Goal: Transaction & Acquisition: Book appointment/travel/reservation

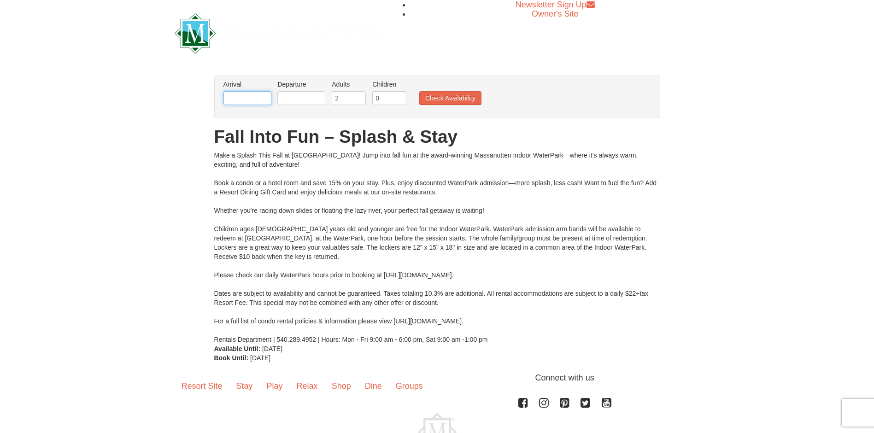
click at [246, 100] on input "text" at bounding box center [248, 98] width 48 height 14
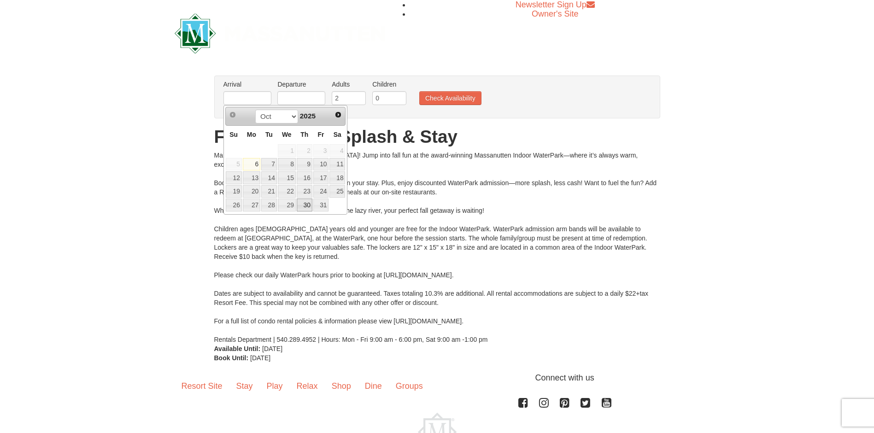
click at [309, 203] on link "30" at bounding box center [305, 205] width 16 height 13
type input "[DATE]"
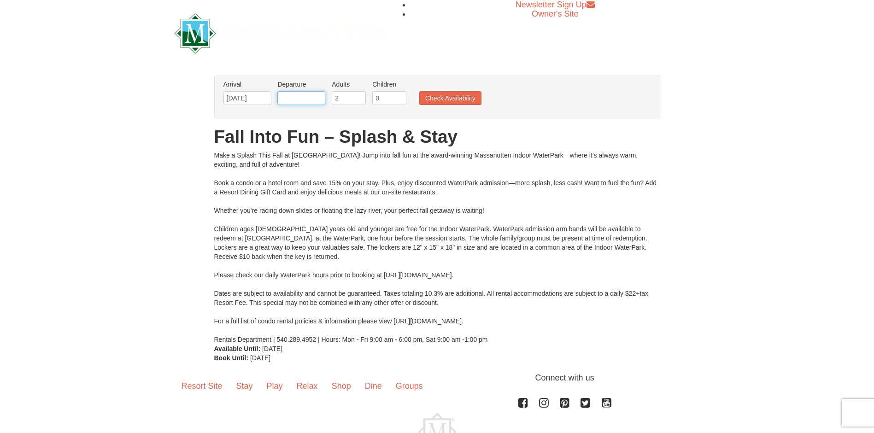
click at [297, 95] on input "text" at bounding box center [302, 98] width 48 height 14
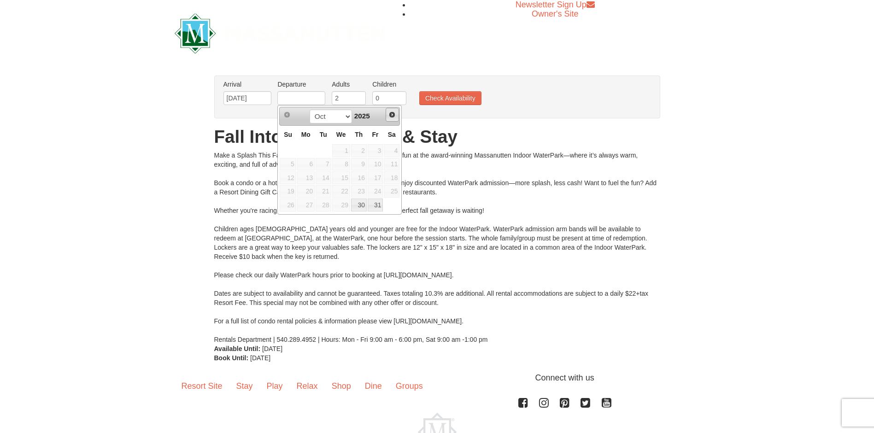
click at [392, 114] on span "Next" at bounding box center [392, 114] width 7 height 7
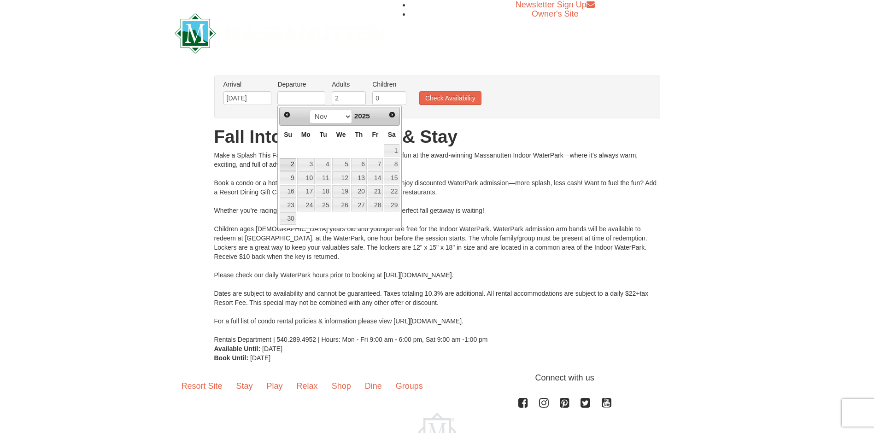
click at [292, 162] on link "2" at bounding box center [288, 164] width 16 height 13
type input "11/02/2025"
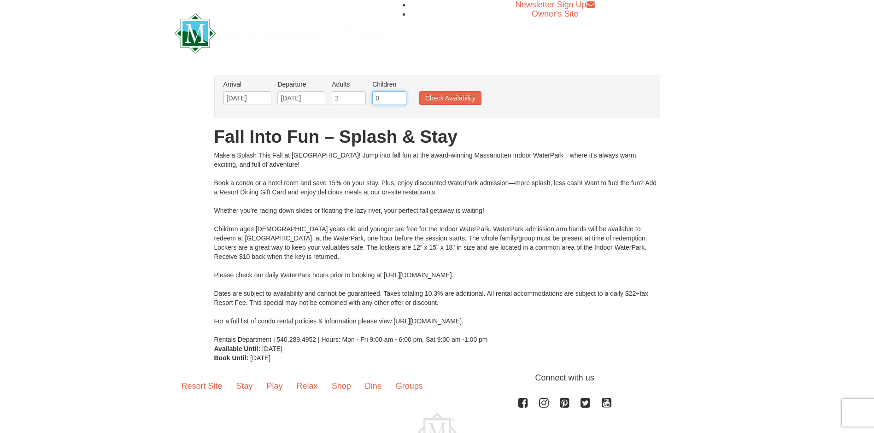
click at [393, 98] on input "0" at bounding box center [389, 98] width 34 height 14
type input "3"
click at [455, 101] on button "Check Availability" at bounding box center [450, 98] width 62 height 14
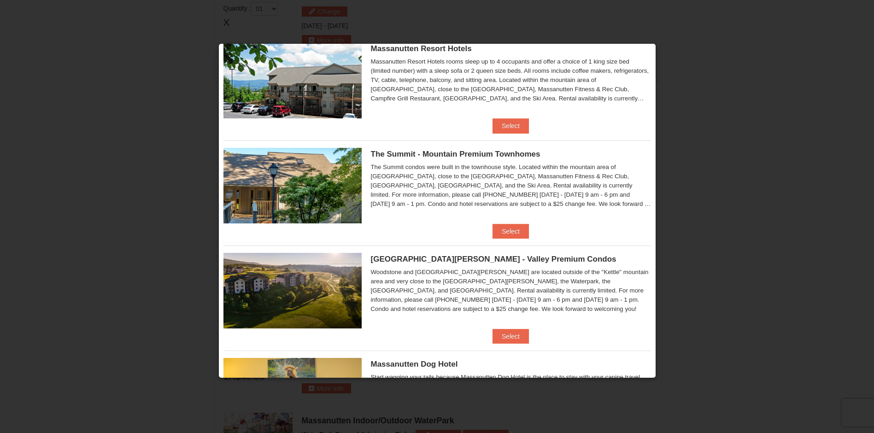
scroll to position [255, 0]
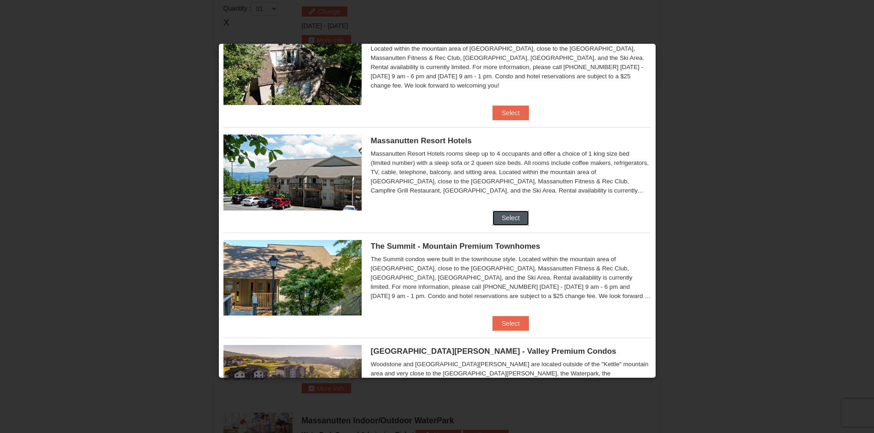
click at [509, 221] on button "Select" at bounding box center [511, 218] width 36 height 15
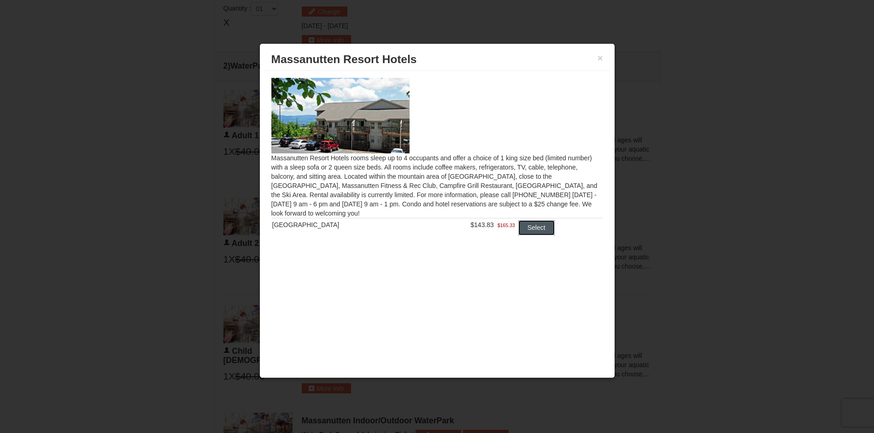
click at [537, 229] on button "Select" at bounding box center [537, 227] width 36 height 15
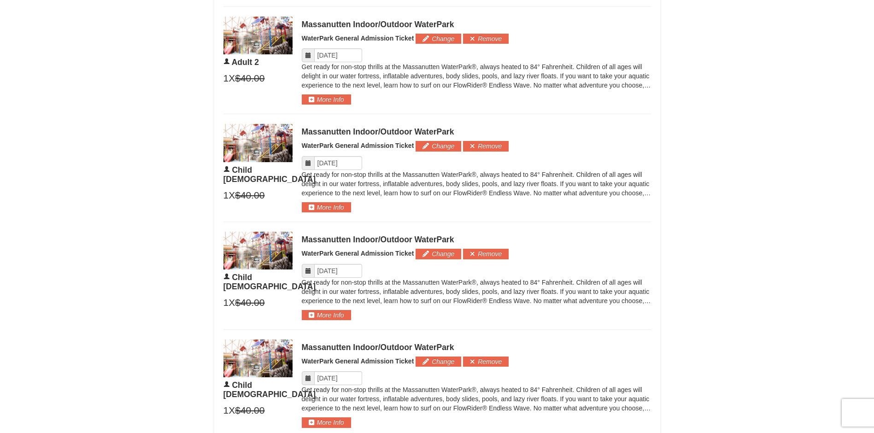
scroll to position [439, 0]
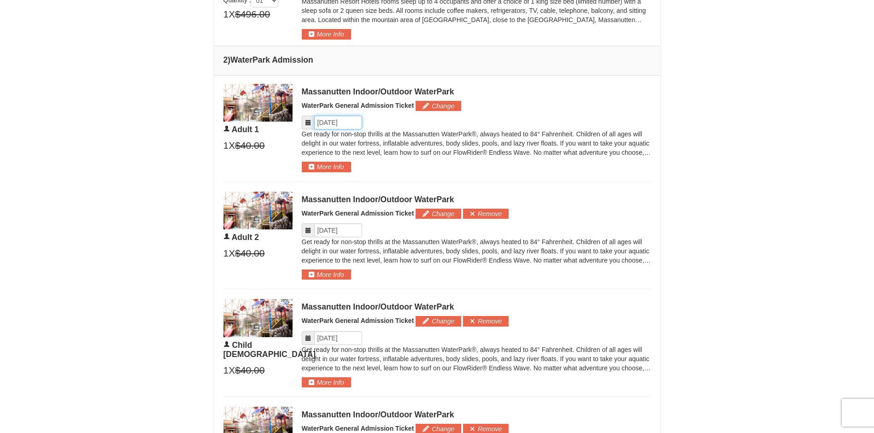
click at [355, 125] on input "Please format dates MM/DD/YYYY" at bounding box center [338, 123] width 48 height 14
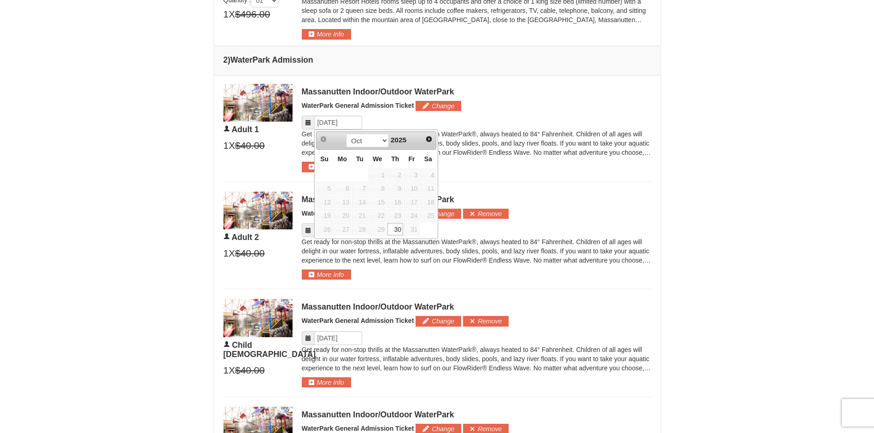
click at [411, 229] on span "31" at bounding box center [412, 229] width 16 height 13
click at [430, 139] on span "Next" at bounding box center [428, 139] width 7 height 7
click at [322, 138] on span "Prev" at bounding box center [323, 139] width 7 height 7
click at [411, 227] on span "31" at bounding box center [412, 229] width 16 height 13
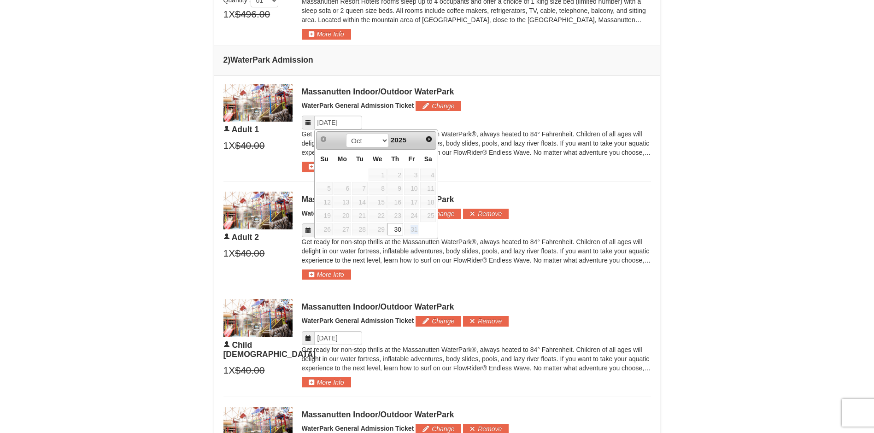
click at [591, 191] on td "×" at bounding box center [437, 342] width 446 height 534
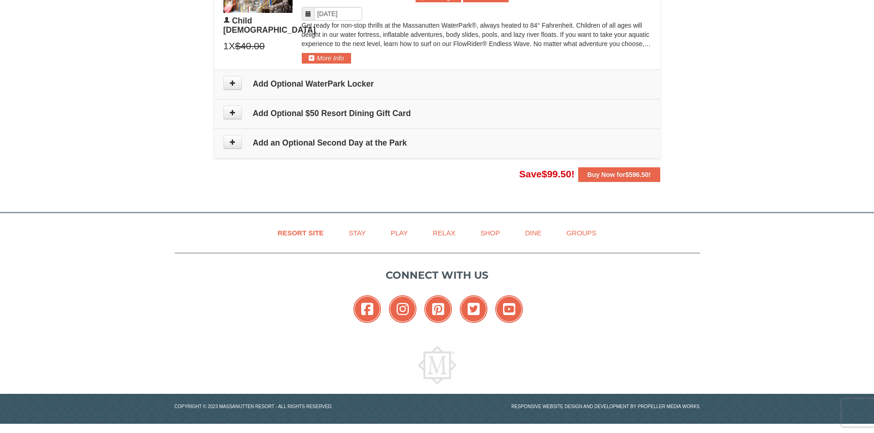
scroll to position [886, 0]
